Goal: Information Seeking & Learning: Learn about a topic

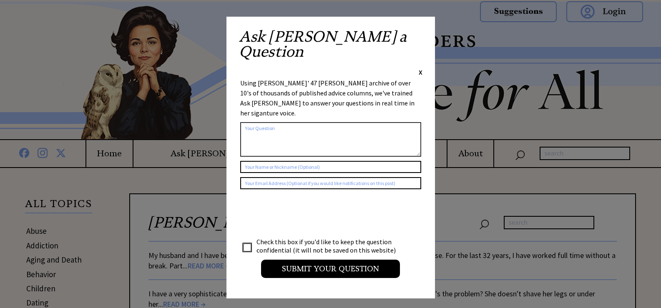
click at [421, 68] on span "X" at bounding box center [421, 72] width 4 height 8
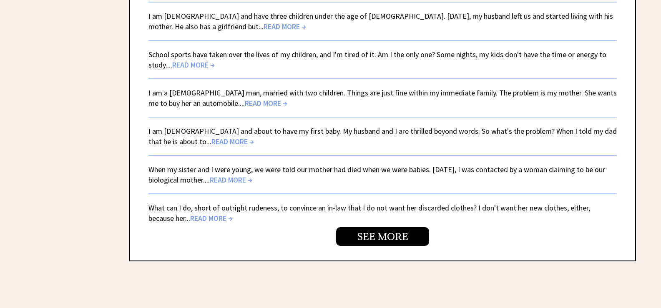
scroll to position [1959, 0]
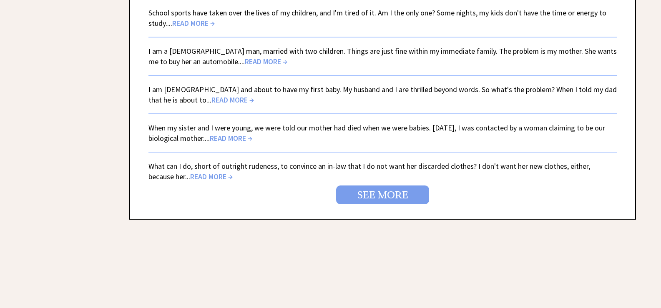
click at [375, 193] on link "SEE MORE" at bounding box center [382, 195] width 93 height 19
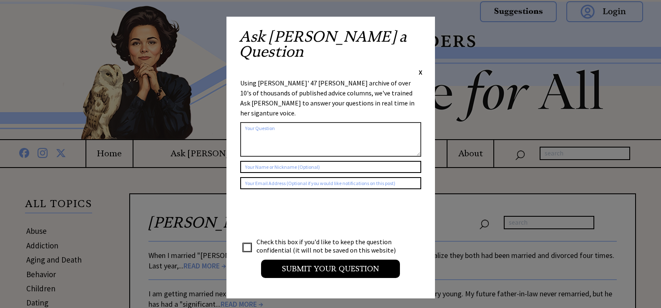
click at [419, 68] on span "X" at bounding box center [421, 72] width 4 height 8
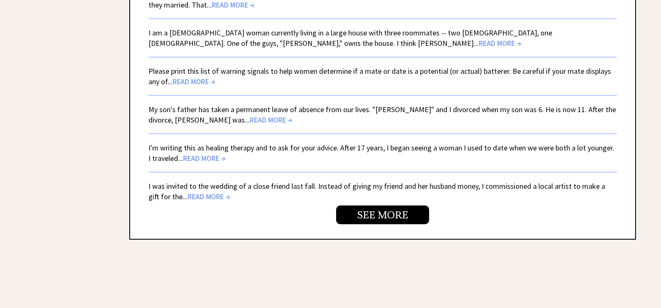
scroll to position [1959, 0]
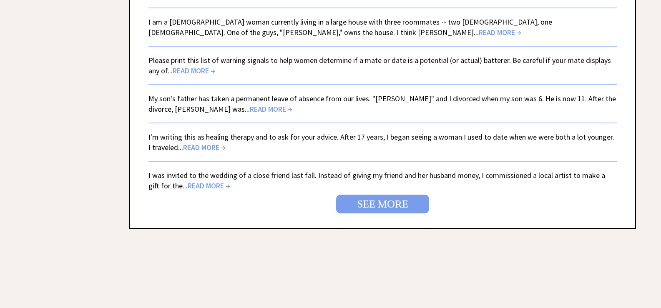
click at [369, 202] on link "SEE MORE" at bounding box center [382, 204] width 93 height 19
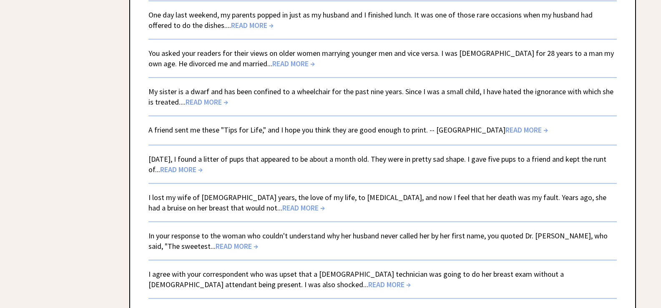
scroll to position [1751, 0]
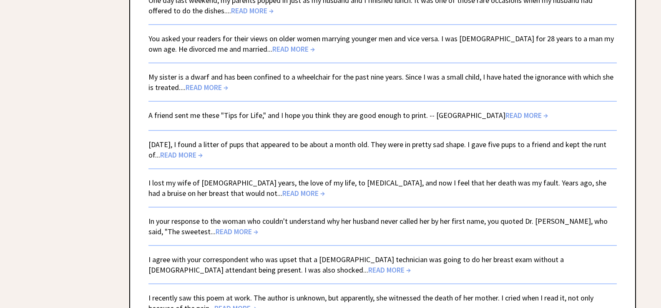
click at [204, 119] on link "A friend sent me these "Tips for Life," and I hope you think they are good enou…" at bounding box center [347, 115] width 399 height 10
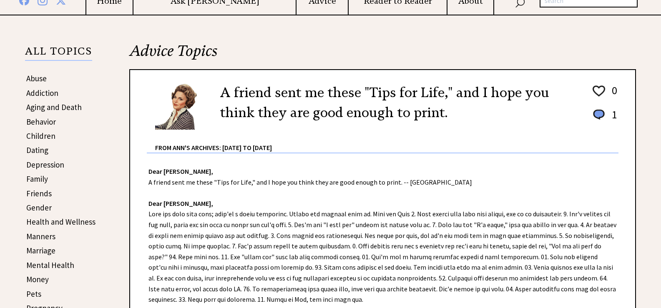
scroll to position [167, 0]
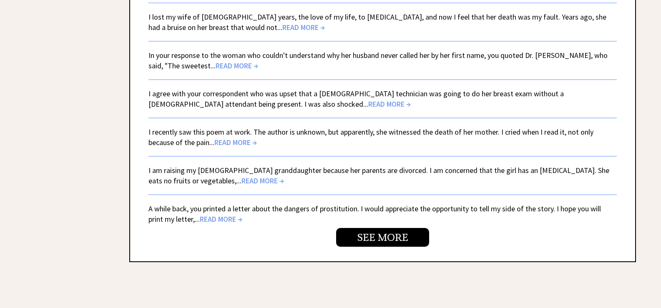
scroll to position [1918, 0]
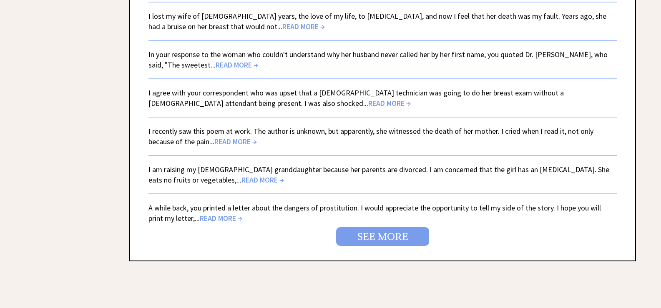
click at [389, 234] on link "SEE MORE" at bounding box center [382, 236] width 93 height 19
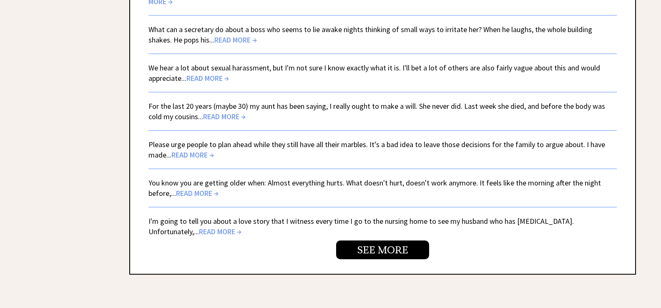
scroll to position [1918, 0]
